Goal: Transaction & Acquisition: Purchase product/service

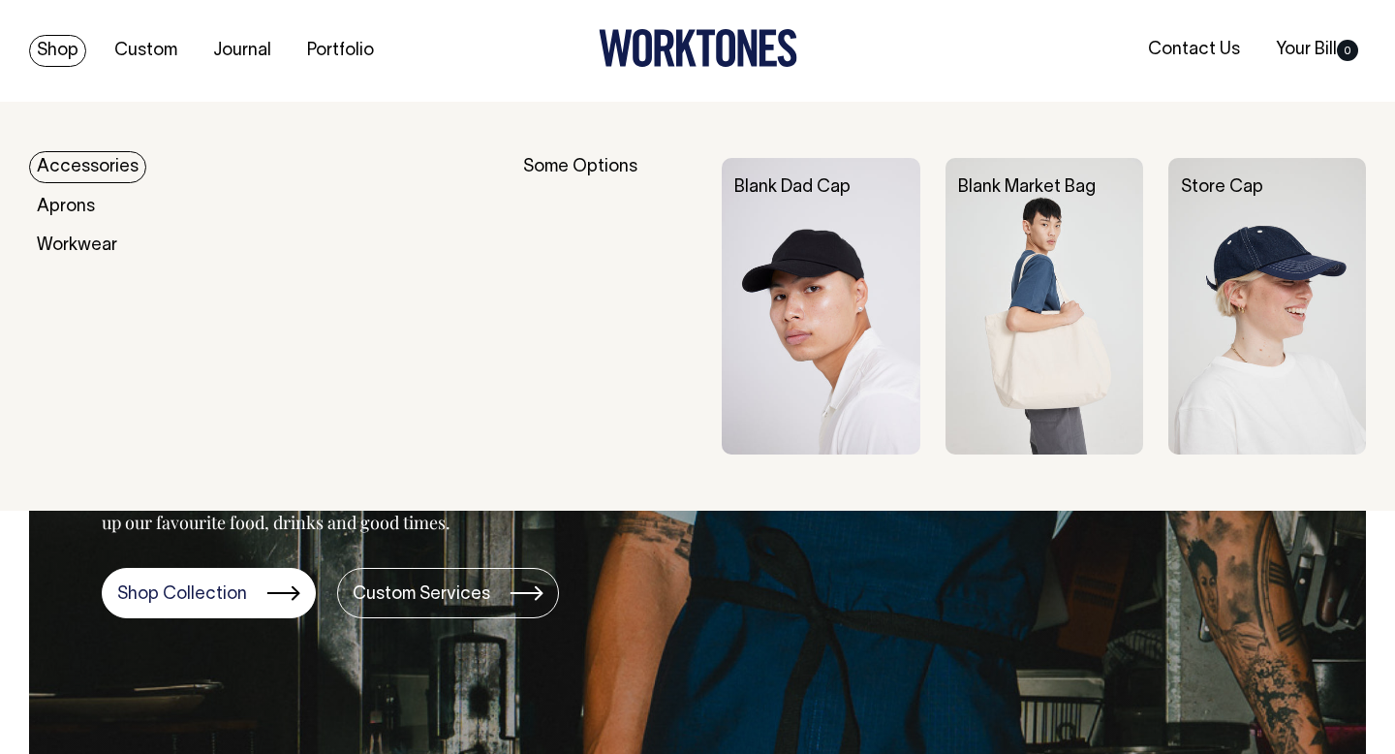
click at [1023, 230] on img at bounding box center [1045, 306] width 198 height 296
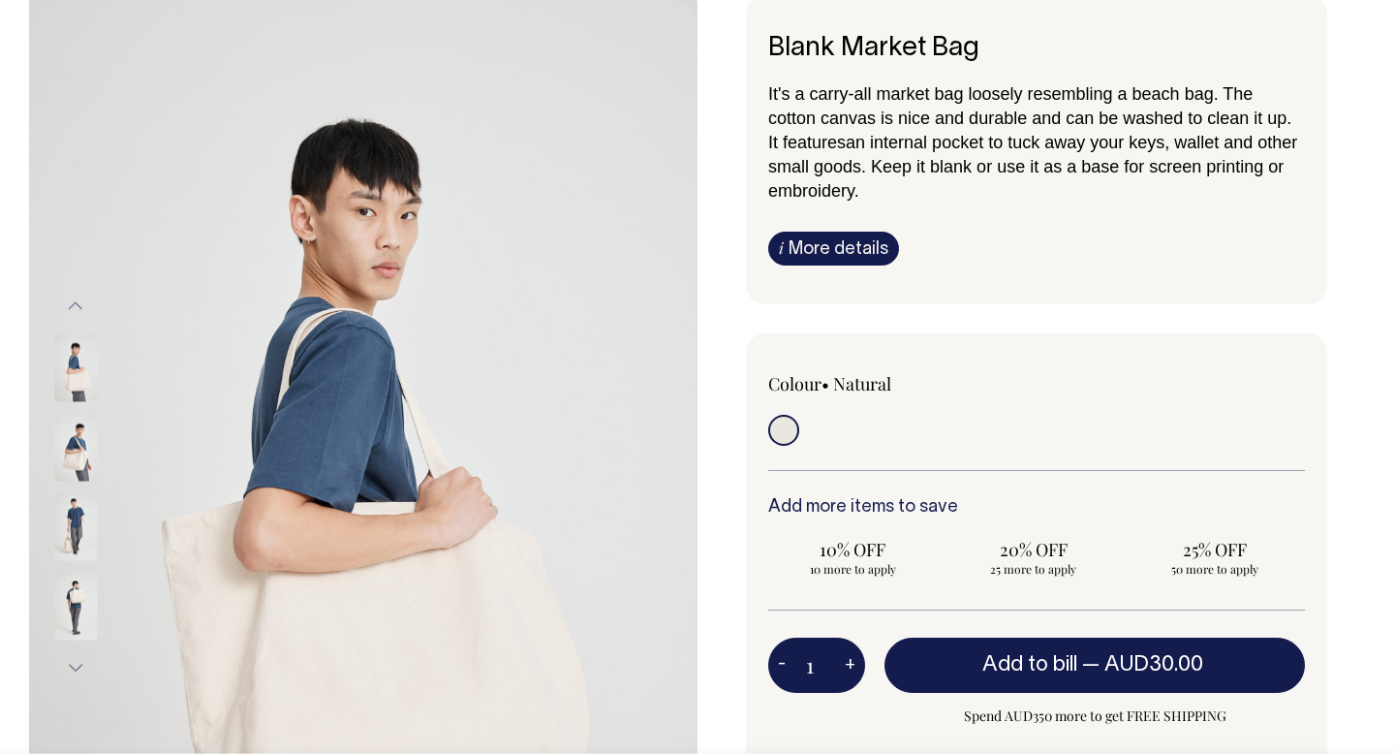
scroll to position [117, 0]
click at [859, 238] on link "i More details" at bounding box center [833, 248] width 131 height 34
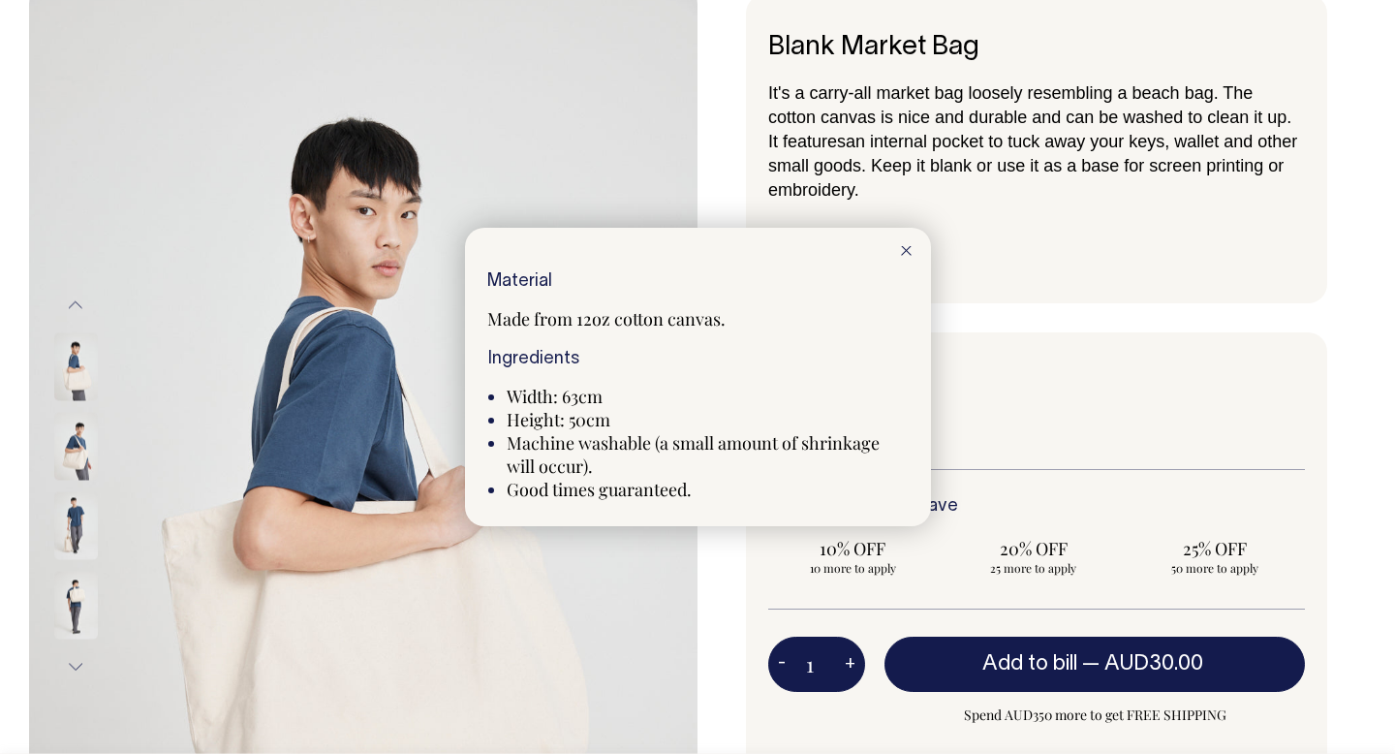
click at [1092, 331] on div at bounding box center [697, 377] width 1395 height 754
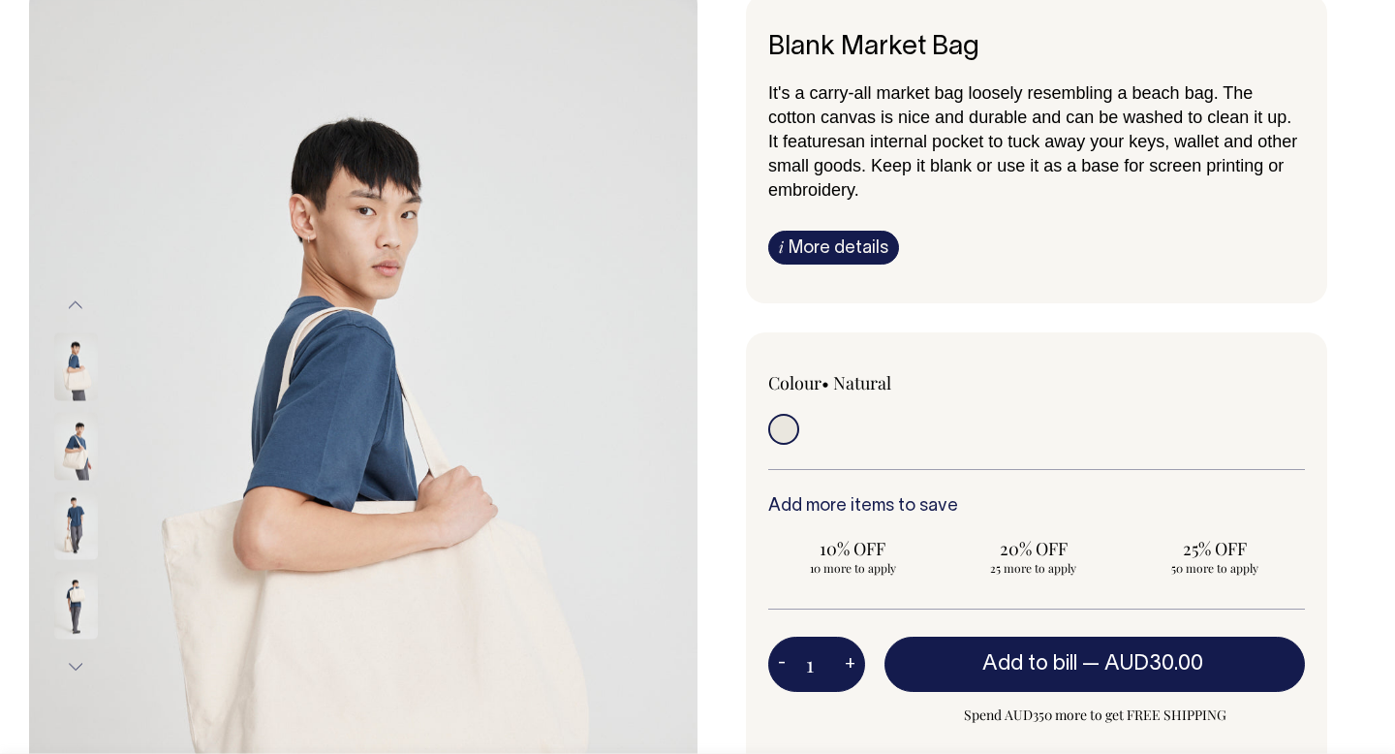
click at [80, 455] on img at bounding box center [76, 446] width 44 height 68
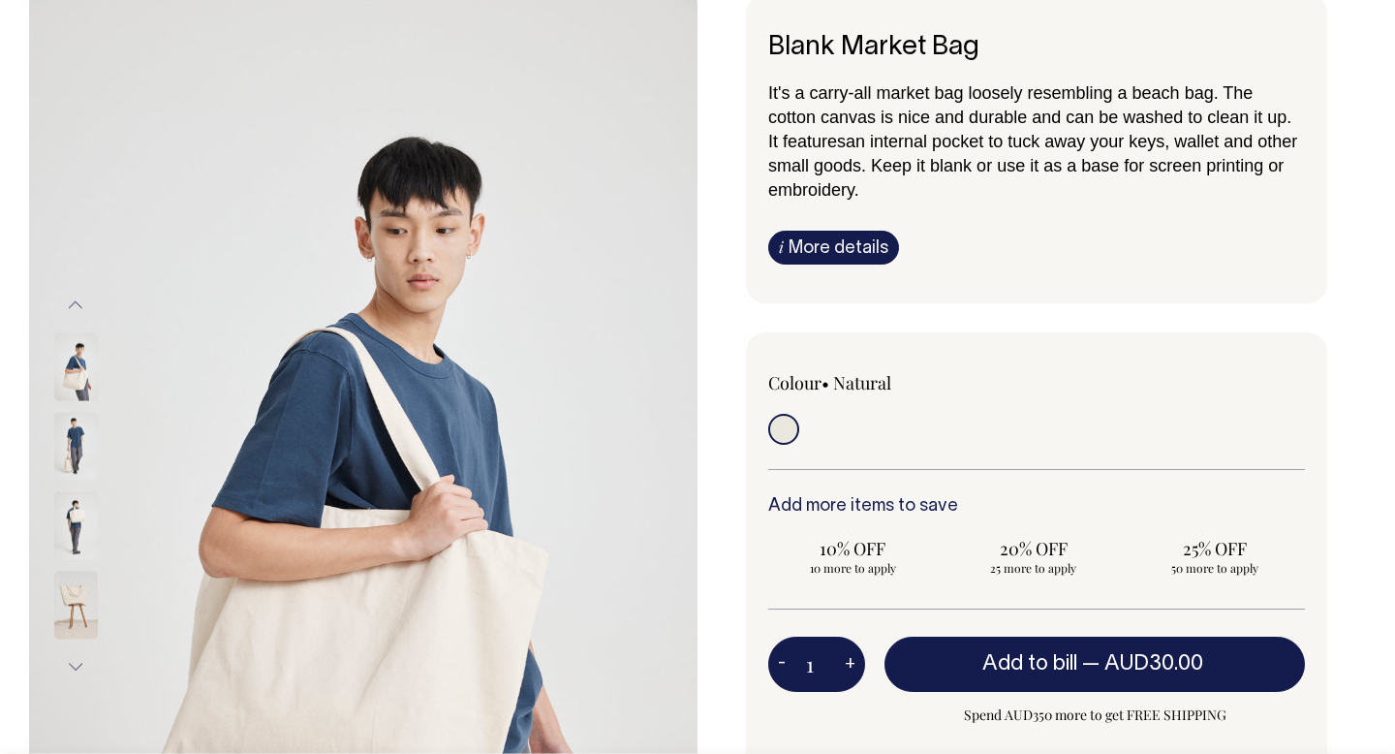
click at [75, 523] on img at bounding box center [76, 525] width 44 height 68
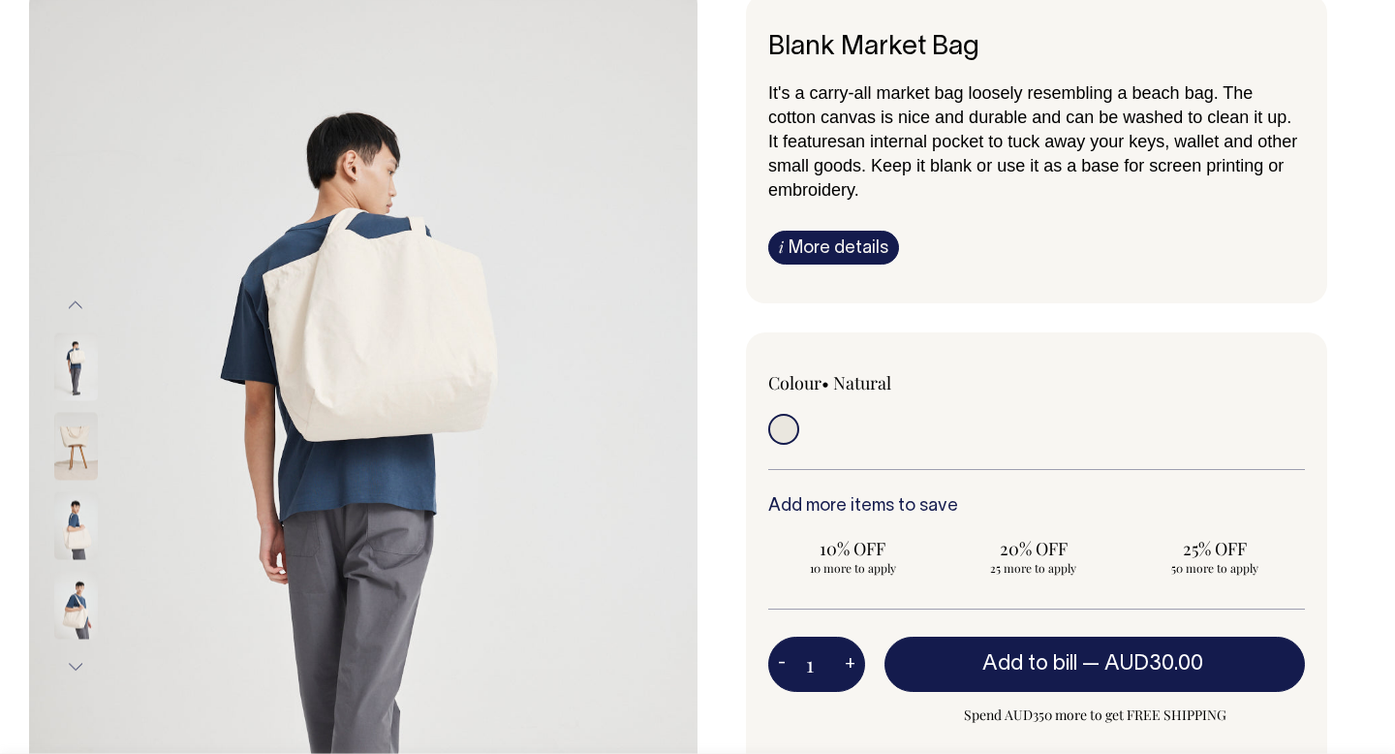
click at [75, 447] on img at bounding box center [76, 446] width 44 height 68
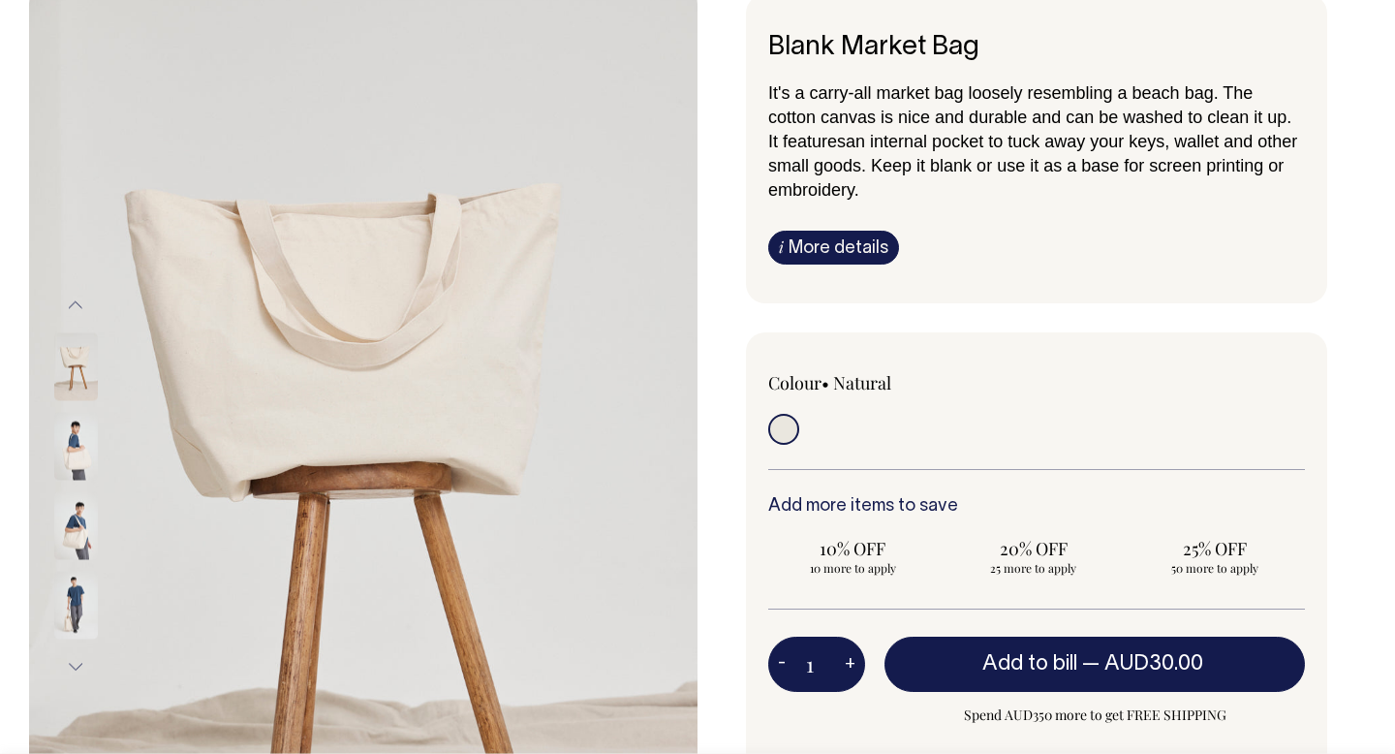
click at [78, 488] on div at bounding box center [101, 524] width 97 height 79
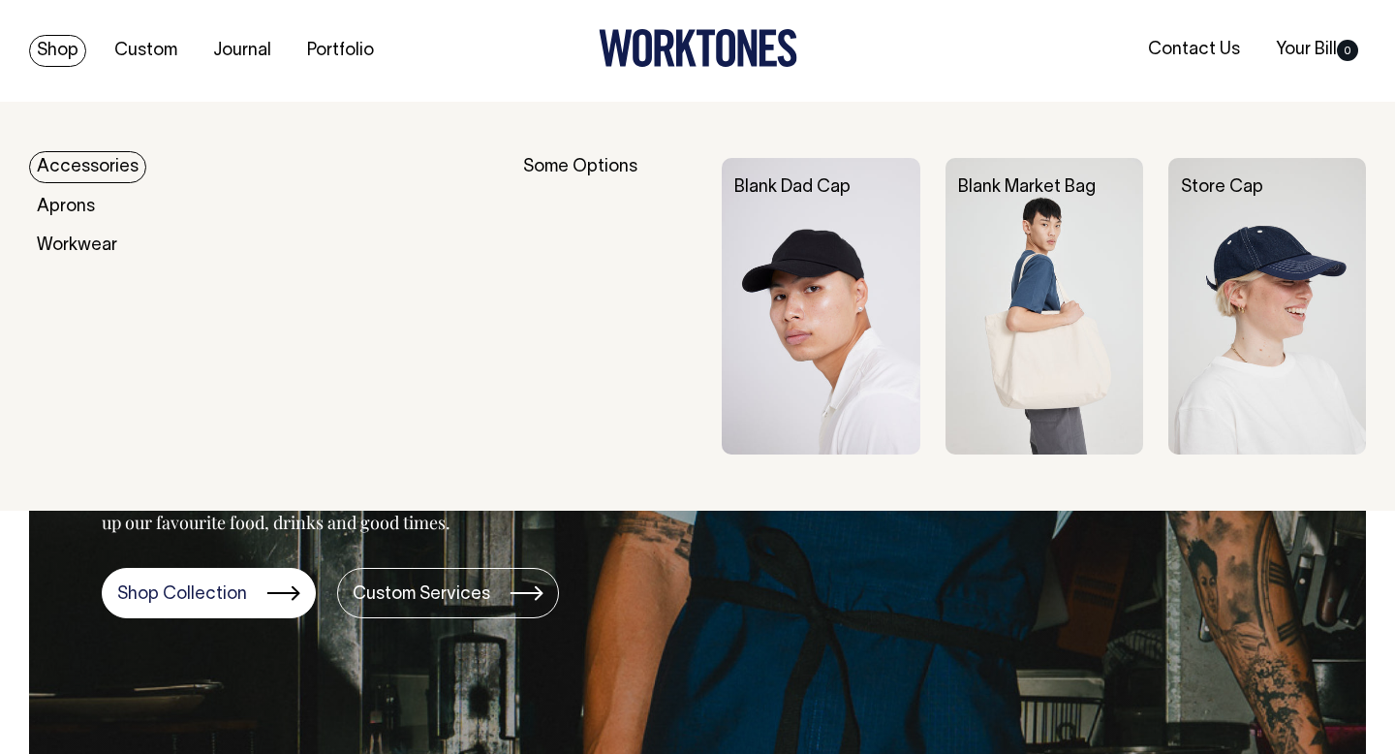
click at [57, 159] on link "Accessories" at bounding box center [87, 167] width 117 height 32
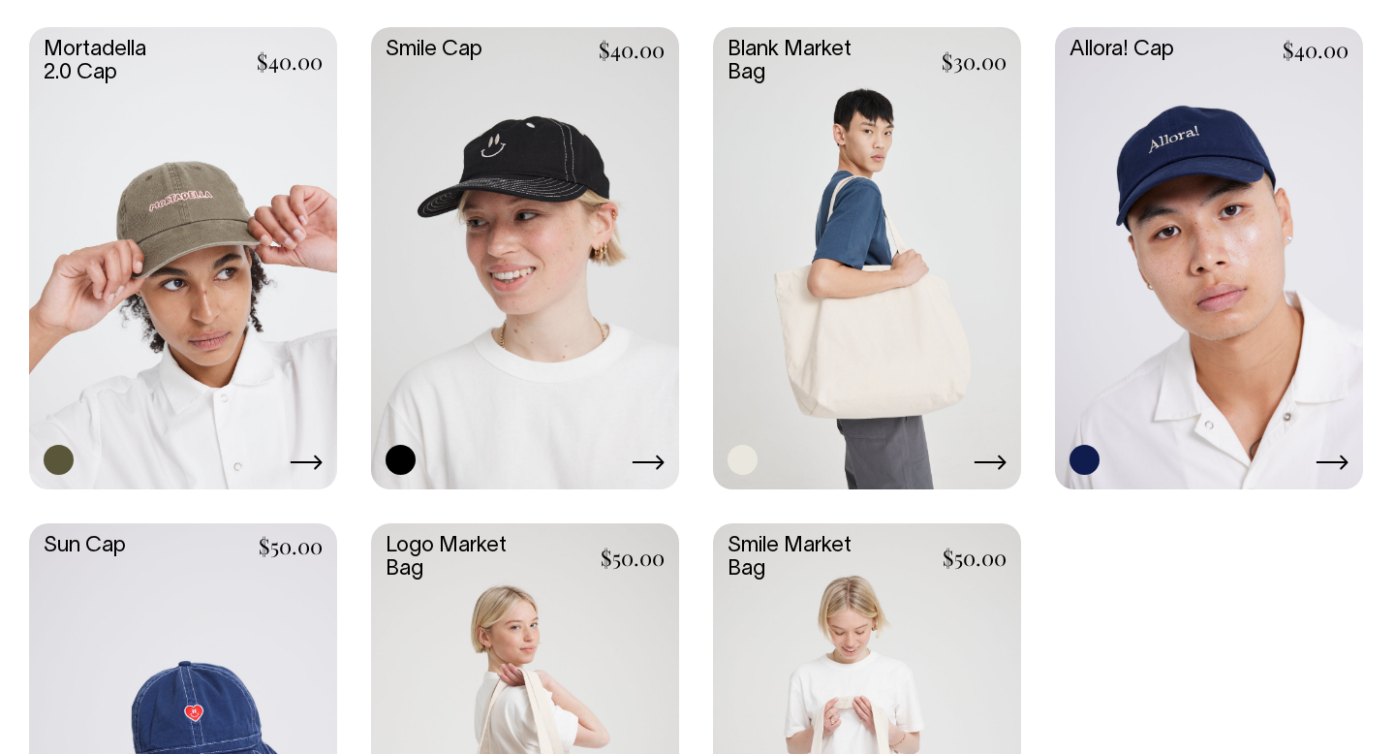
scroll to position [1406, 0]
click at [914, 277] on link at bounding box center [867, 256] width 308 height 458
